Goal: Navigation & Orientation: Find specific page/section

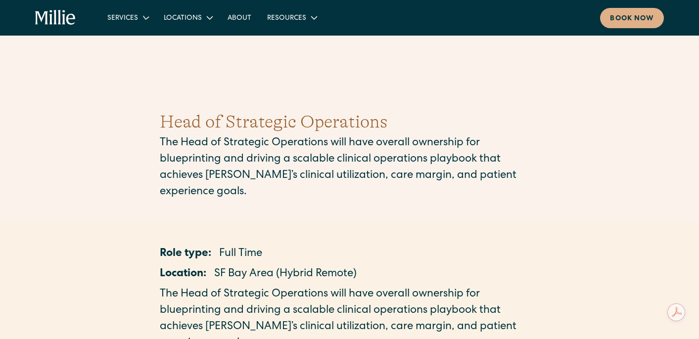
click at [66, 18] on icon "home" at bounding box center [55, 18] width 41 height 16
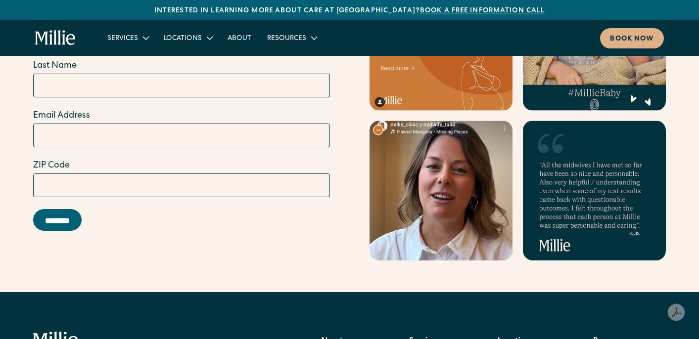
scroll to position [4473, 0]
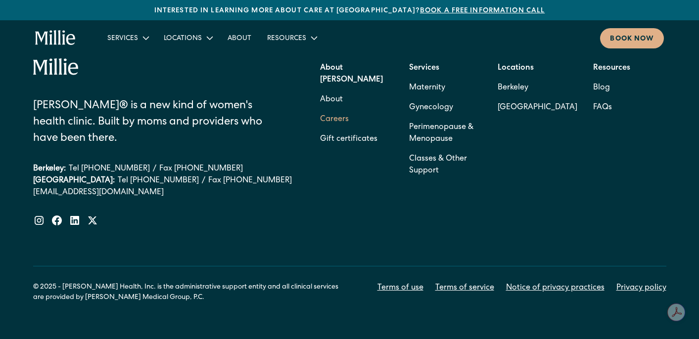
click at [335, 110] on link "Careers" at bounding box center [334, 120] width 29 height 20
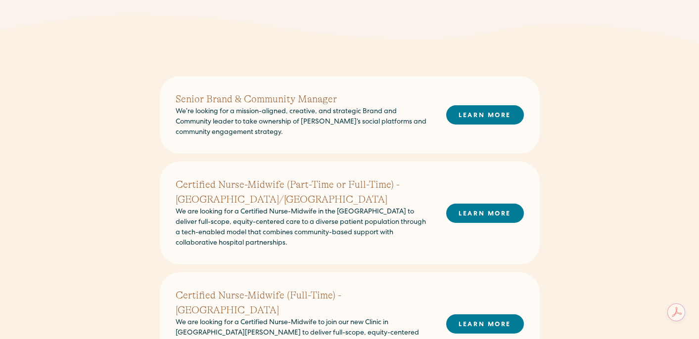
scroll to position [257, 0]
